Goal: Information Seeking & Learning: Learn about a topic

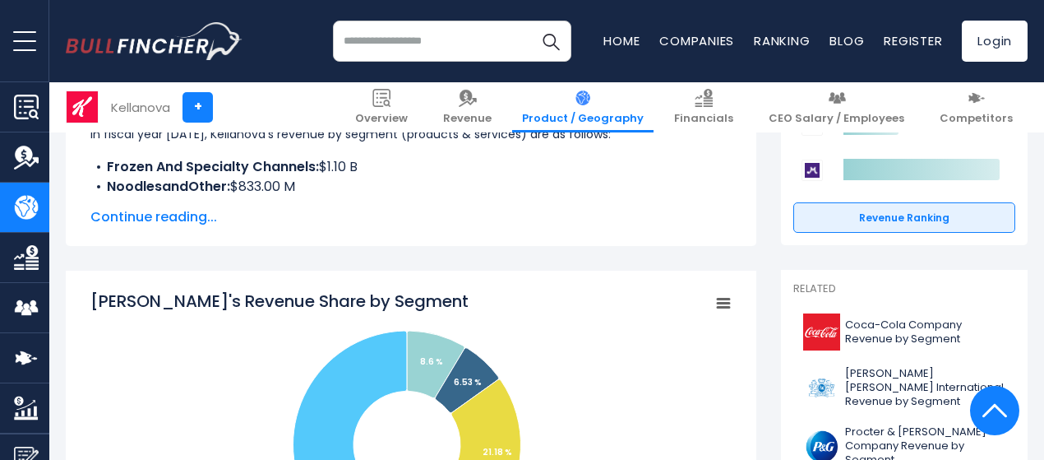
scroll to position [247, 0]
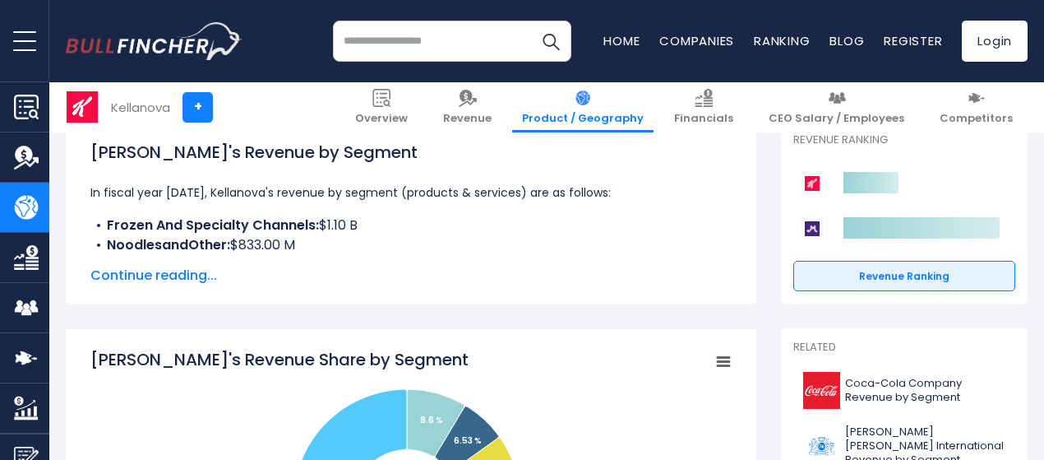
click at [214, 270] on span "Continue reading..." at bounding box center [410, 276] width 641 height 20
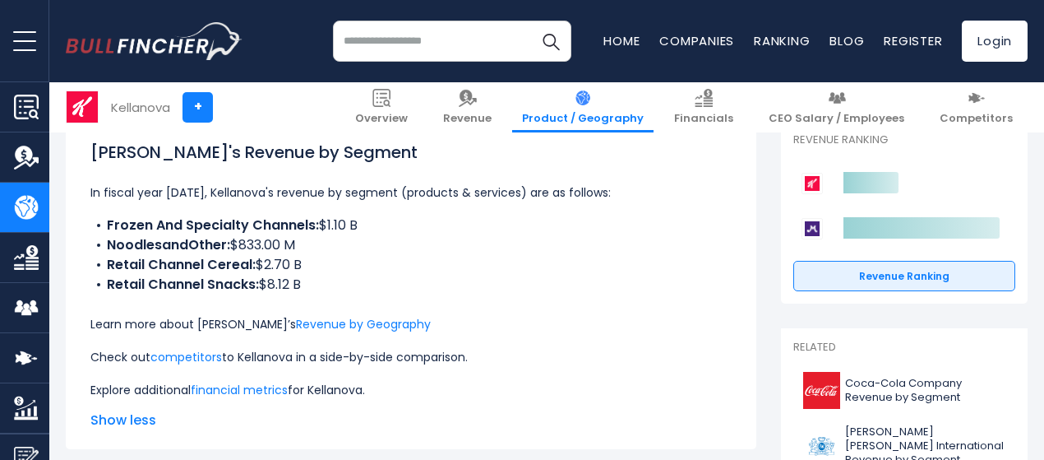
click at [312, 286] on li "Retail Channel Snacks: $8.12 B" at bounding box center [410, 285] width 641 height 20
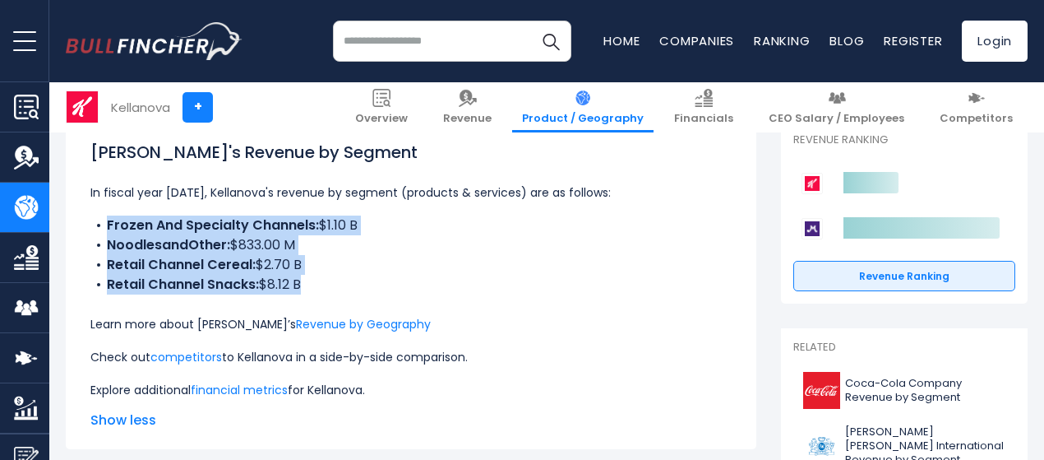
drag, startPoint x: 312, startPoint y: 286, endPoint x: 112, endPoint y: 221, distance: 210.8
click at [112, 221] on ul "Frozen And Specialty Channels: $1.10 B NoodlesandOther: $833.00 M Retail Channe…" at bounding box center [410, 254] width 641 height 79
click at [112, 221] on b "Frozen And Specialty Channels:" at bounding box center [213, 224] width 212 height 19
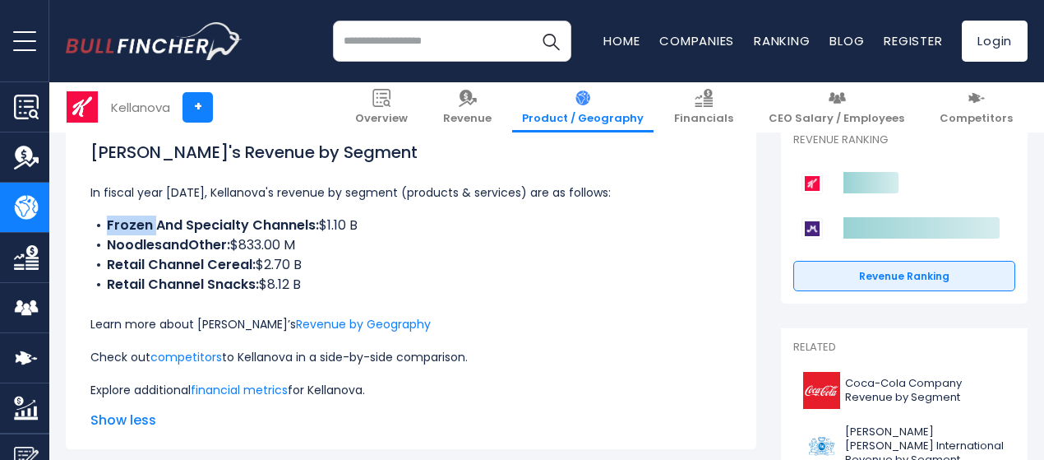
click at [112, 221] on b "Frozen And Specialty Channels:" at bounding box center [213, 224] width 212 height 19
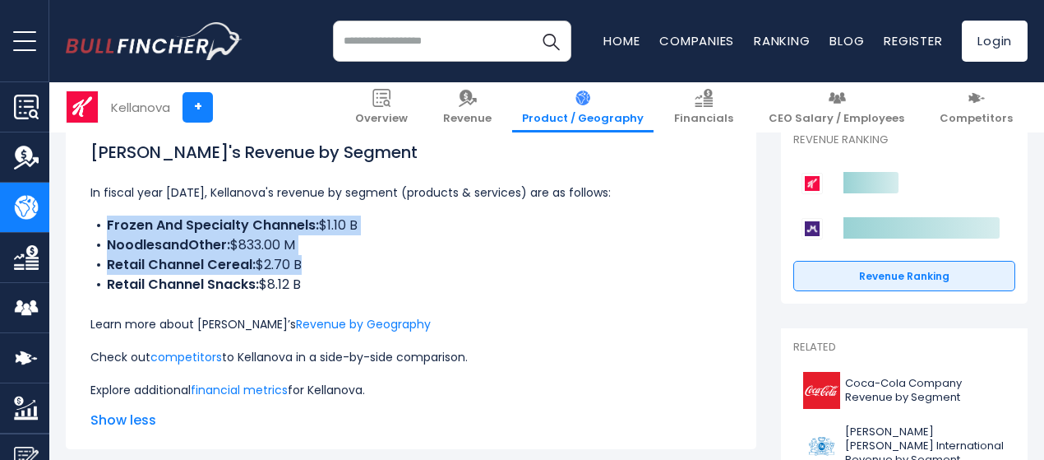
drag, startPoint x: 112, startPoint y: 221, endPoint x: 293, endPoint y: 275, distance: 188.6
click at [293, 275] on ul "Frozen And Specialty Channels: $1.10 B NoodlesandOther: $833.00 M Retail Channe…" at bounding box center [410, 254] width 641 height 79
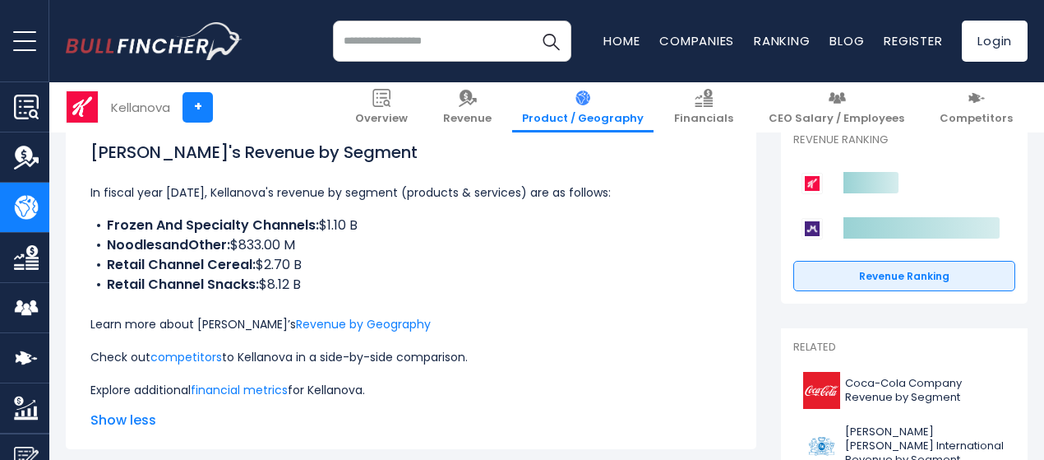
click at [298, 278] on li "Retail Channel Snacks: $8.12 B" at bounding box center [410, 285] width 641 height 20
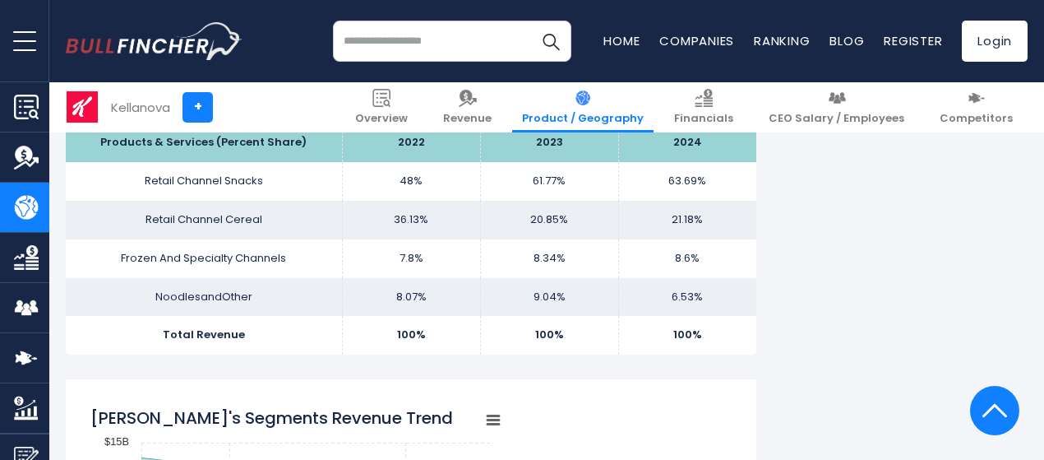
scroll to position [1151, 0]
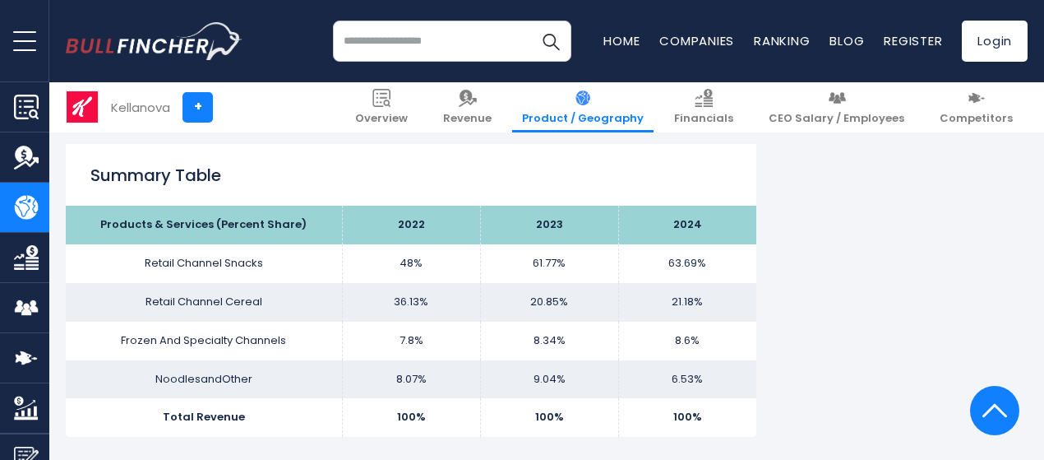
click at [664, 266] on td "63.69%" at bounding box center [687, 263] width 138 height 39
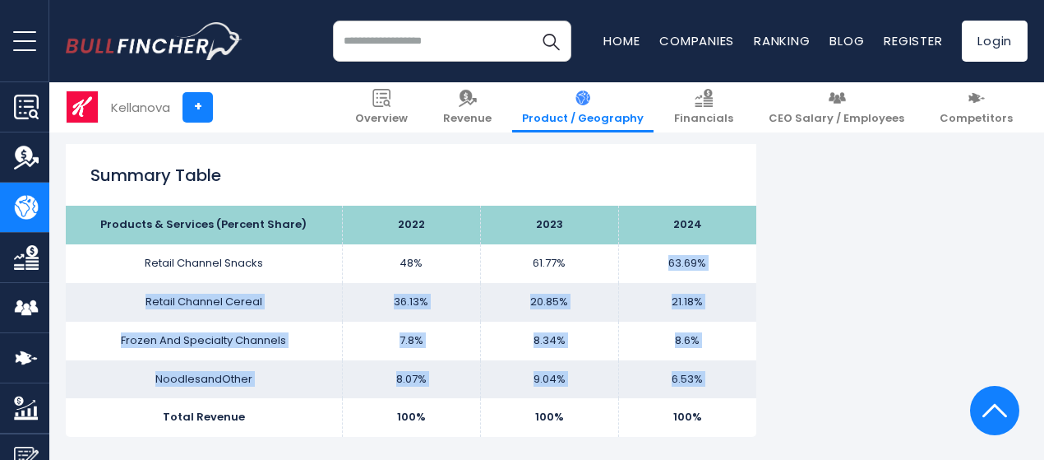
drag, startPoint x: 664, startPoint y: 266, endPoint x: 676, endPoint y: 387, distance: 122.2
click at [676, 387] on tbody "Products & Services (Percent Share) 2022 2023 2024 Retail Channel Snacks 48% 61…" at bounding box center [411, 321] width 691 height 231
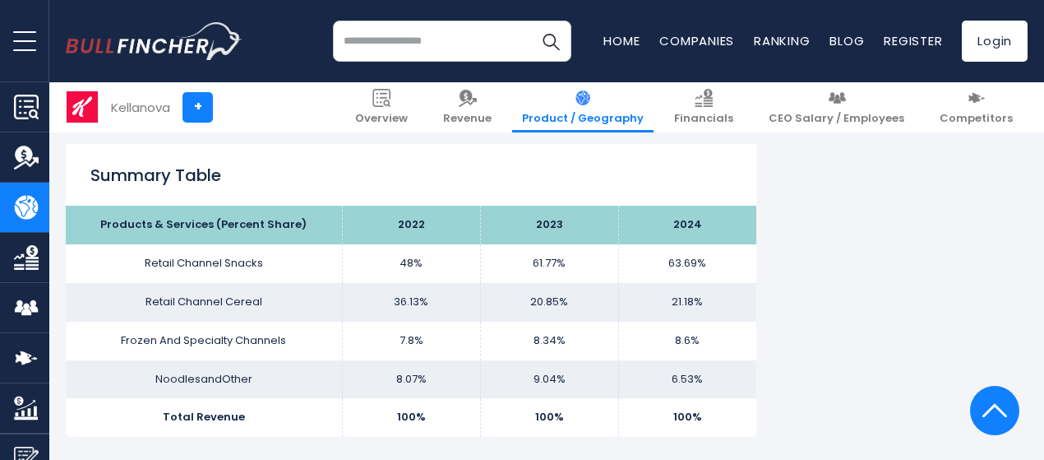
click at [676, 407] on td "100%" at bounding box center [687, 417] width 138 height 39
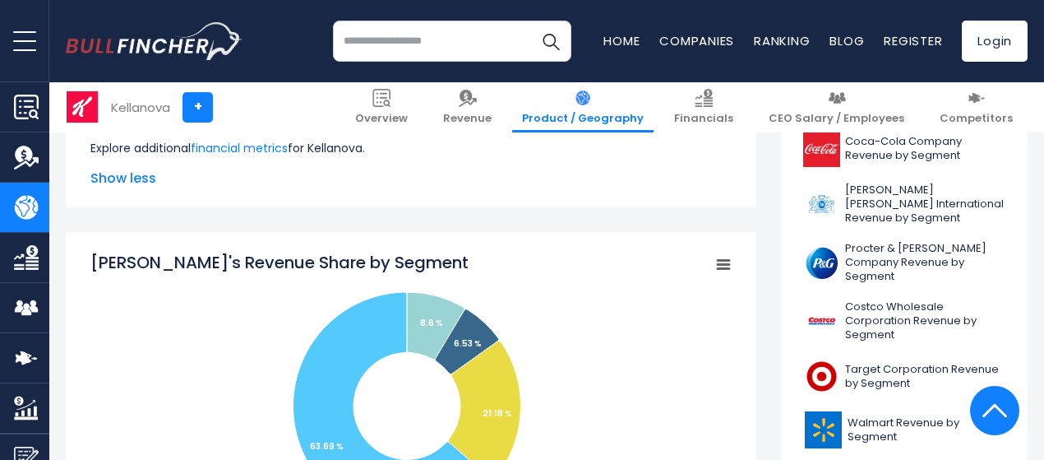
scroll to position [658, 0]
